Goal: Information Seeking & Learning: Learn about a topic

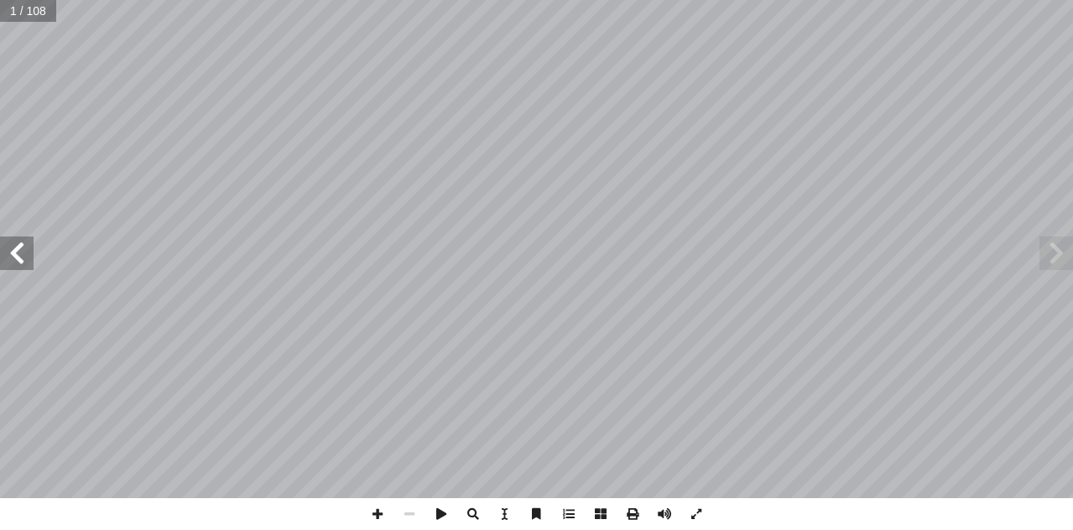
click at [24, 258] on span at bounding box center [17, 254] width 34 height 34
click at [20, 257] on span at bounding box center [17, 254] width 34 height 34
click at [21, 257] on span at bounding box center [17, 254] width 34 height 34
click at [21, 256] on span at bounding box center [17, 254] width 34 height 34
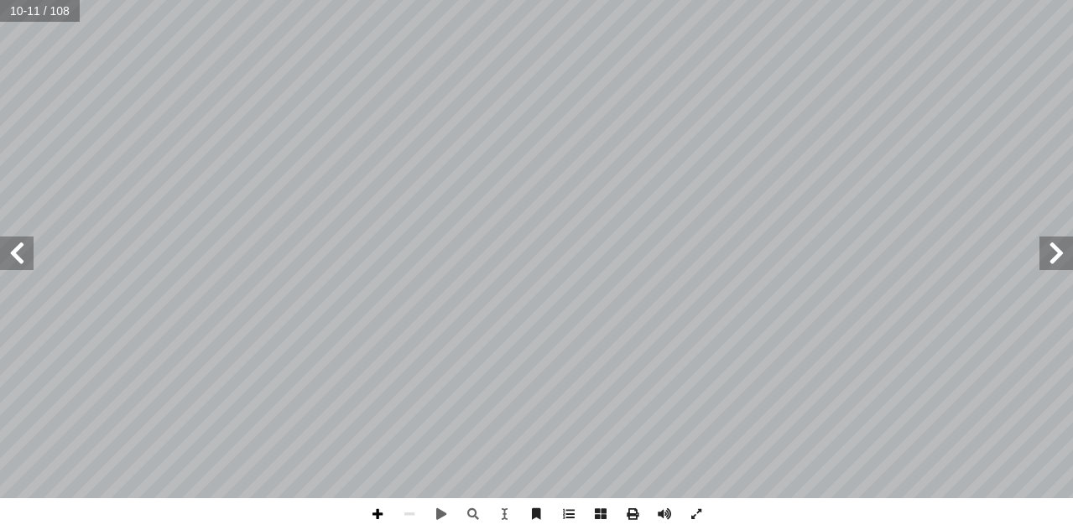
click at [376, 515] on span at bounding box center [378, 514] width 32 height 32
click at [382, 522] on span at bounding box center [378, 514] width 32 height 32
